Goal: Find specific page/section: Find specific page/section

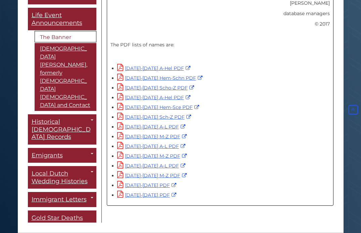
scroll to position [471, 0]
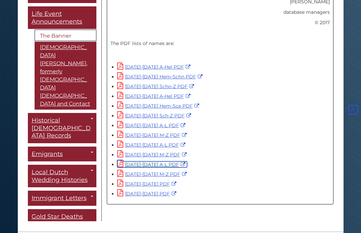
click at [143, 161] on link "[DATE]-[DATE] A-L PDF" at bounding box center [152, 164] width 70 height 6
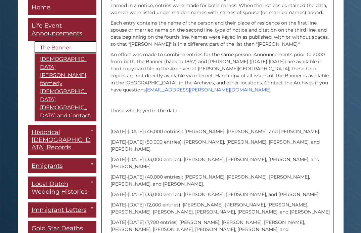
scroll to position [235, 0]
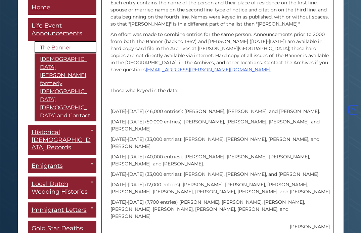
click at [52, 48] on link "The Banner" at bounding box center [66, 47] width 62 height 11
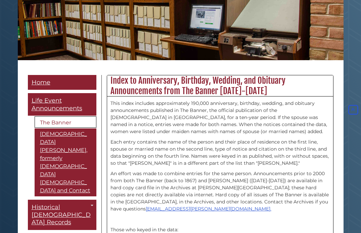
scroll to position [45, 0]
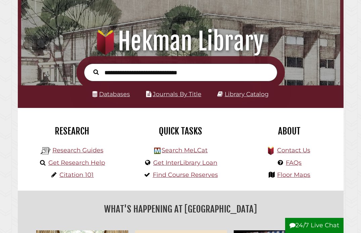
scroll to position [101, 0]
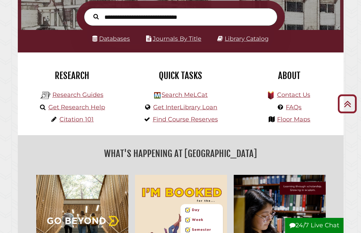
click at [125, 18] on input "text" at bounding box center [181, 17] width 194 height 18
type input "**********"
click at [90, 12] on button "Search" at bounding box center [96, 16] width 12 height 8
